Goal: Navigation & Orientation: Understand site structure

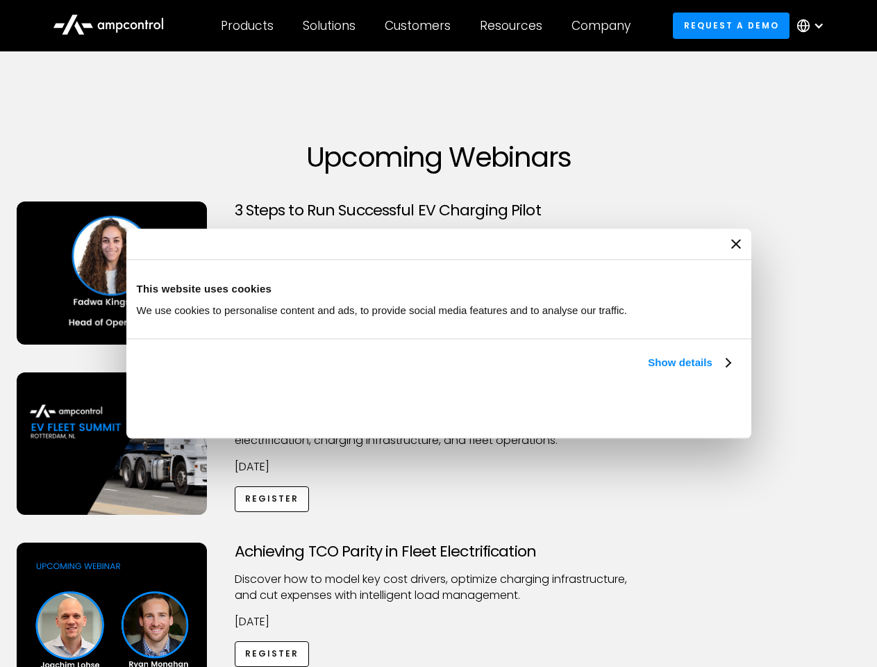
click at [648, 371] on link "Show details" at bounding box center [689, 362] width 82 height 17
click at [0, 0] on div "Necessary cookies help make a website usable by enabling basic functions like p…" at bounding box center [0, 0] width 0 height 0
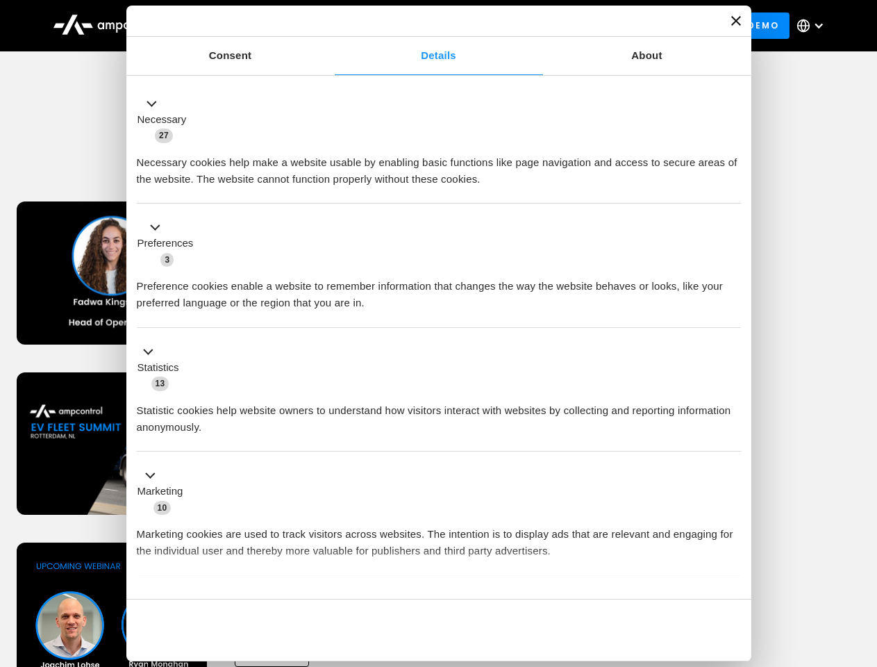
click at [862, 560] on div "Achieving TCO Parity in Fleet Electrification Discover how to model key cost dr…" at bounding box center [439, 651] width 872 height 218
click at [427, 26] on div "Customers" at bounding box center [418, 25] width 66 height 15
click at [247, 26] on div "Products" at bounding box center [247, 25] width 53 height 15
click at [330, 26] on div "Solutions" at bounding box center [329, 25] width 53 height 15
click at [420, 26] on div "Customers" at bounding box center [418, 25] width 66 height 15
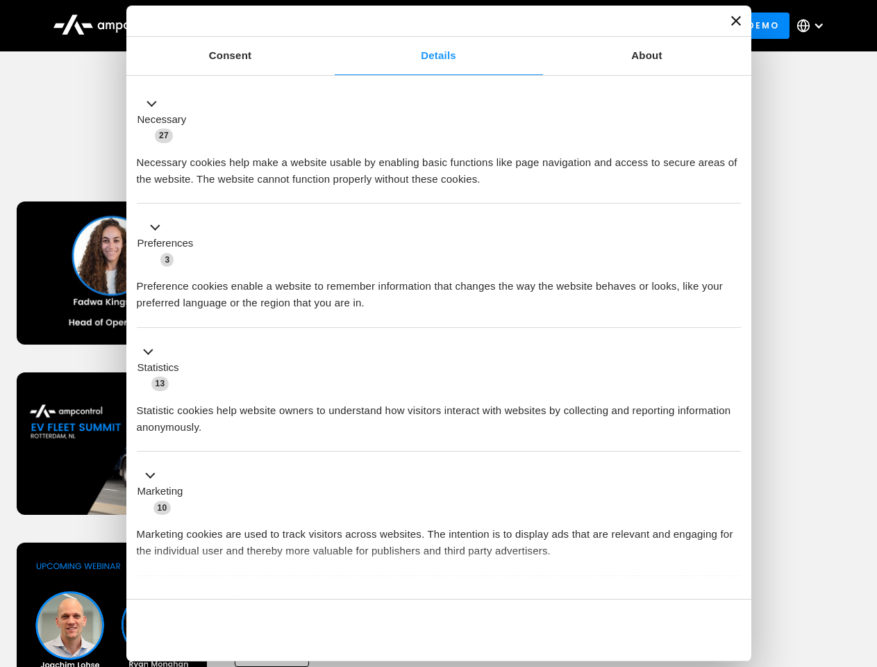
click at [514, 26] on div "Resources" at bounding box center [511, 25] width 63 height 15
click at [606, 26] on div "Company" at bounding box center [601, 25] width 59 height 15
click at [814, 26] on div at bounding box center [818, 25] width 11 height 11
